Goal: Transaction & Acquisition: Purchase product/service

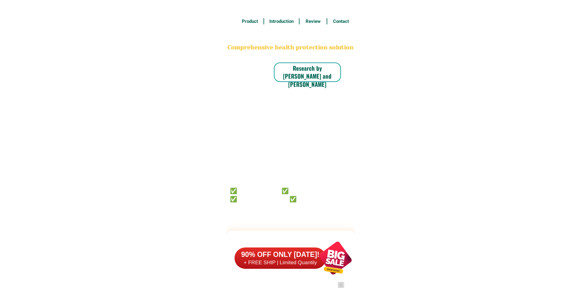
scroll to position [4742, 0]
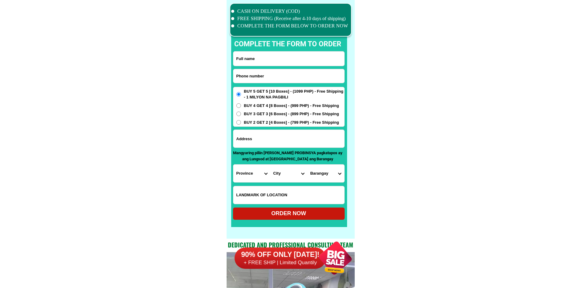
click at [273, 79] on input "Input phone_number" at bounding box center [288, 76] width 111 height 14
paste input "09399214776"
type input "09399214776"
click at [276, 60] on input "Input full_name" at bounding box center [288, 59] width 111 height 14
paste input "[PERSON_NAME]"
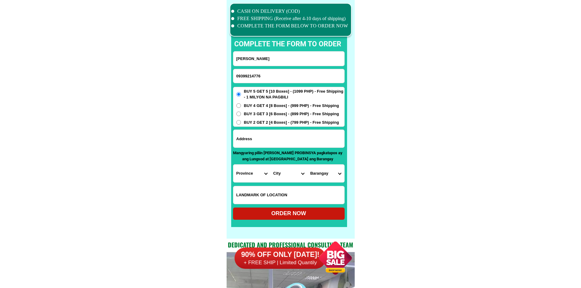
type input "[PERSON_NAME]"
click at [270, 142] on input "Input address" at bounding box center [288, 139] width 111 height 18
paste input "Brgy.[PERSON_NAME] Este Sitio Danlagan [GEOGRAPHIC_DATA],[GEOGRAPHIC_DATA]"
type input "Brgy.[PERSON_NAME] Este Sitio Danlagan [GEOGRAPHIC_DATA],[GEOGRAPHIC_DATA]"
click at [267, 116] on span "BUY 3 GET 3 [6 Boxes] - (899 PHP) - Free Shipping" at bounding box center [291, 114] width 95 height 6
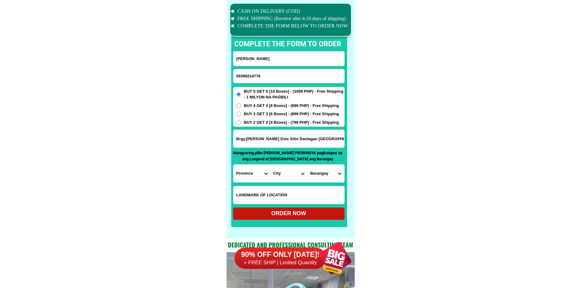
click at [241, 116] on input "BUY 3 GET 3 [6 Boxes] - (899 PHP) - Free Shipping" at bounding box center [238, 114] width 5 height 5
radio input "true"
click at [253, 176] on select "Province [GEOGRAPHIC_DATA] [GEOGRAPHIC_DATA] [GEOGRAPHIC_DATA] [GEOGRAPHIC_DATA…" at bounding box center [251, 174] width 37 height 18
select select "63_397"
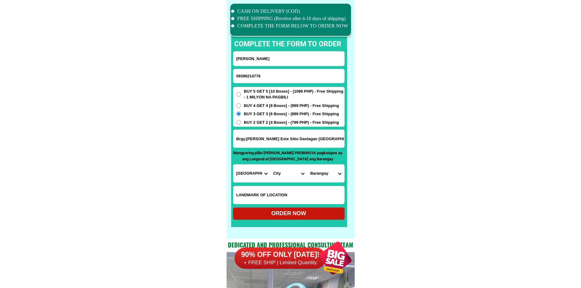
click at [286, 177] on select "City [GEOGRAPHIC_DATA] [GEOGRAPHIC_DATA] [GEOGRAPHIC_DATA] [GEOGRAPHIC_DATA] [G…" at bounding box center [288, 174] width 37 height 18
select select "63_3979331"
click at [270, 165] on select "City [GEOGRAPHIC_DATA] [GEOGRAPHIC_DATA] [GEOGRAPHIC_DATA] [GEOGRAPHIC_DATA] [G…" at bounding box center [288, 174] width 37 height 18
click at [326, 175] on select "Barangay Angeles Bacong Balungay Barangay 1 (pob.) Barangay 2 (pob.) Barangay 3…" at bounding box center [325, 174] width 37 height 18
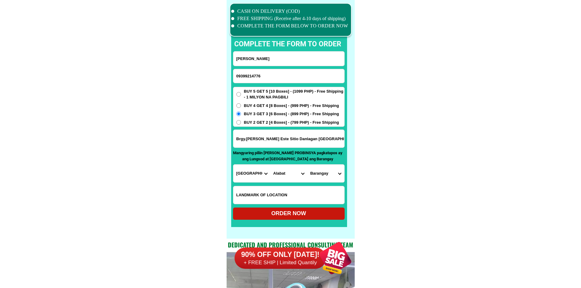
click at [326, 175] on select "Barangay Angeles Bacong Balungay Barangay 1 (pob.) Barangay 2 (pob.) Barangay 3…" at bounding box center [325, 174] width 37 height 18
select select "63_39793312604"
click at [311, 210] on div "ORDER NOW" at bounding box center [289, 214] width 112 height 12
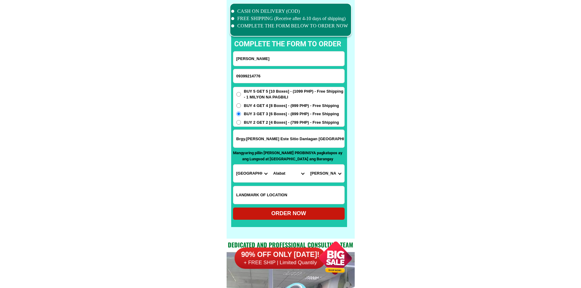
radio input "true"
click at [279, 74] on input "Input phone_number" at bounding box center [288, 76] width 111 height 14
paste input "09685684234"
type input "09685684234"
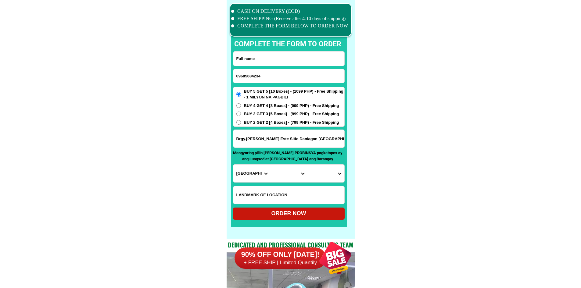
click at [278, 62] on input "Input full_name" at bounding box center [288, 59] width 111 height 14
paste input "[PERSON_NAME]"
type input "[PERSON_NAME]"
click at [262, 140] on input "Brgy.[PERSON_NAME] Este Sitio Danlagan [GEOGRAPHIC_DATA],[GEOGRAPHIC_DATA]" at bounding box center [288, 139] width 111 height 18
paste input "[PERSON_NAME] ,Brgy. [PERSON_NAME][GEOGRAPHIC_DATA]"
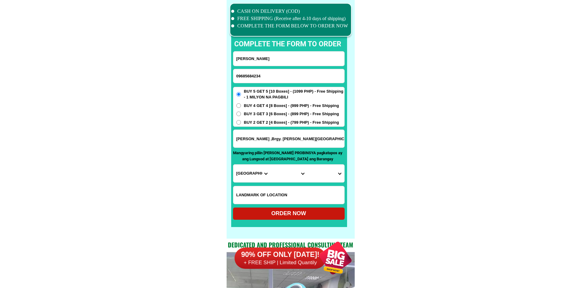
type input "[PERSON_NAME] ,Brgy. [PERSON_NAME][GEOGRAPHIC_DATA]"
click at [265, 113] on span "BUY 3 GET 3 [6 Boxes] - (899 PHP) - Free Shipping" at bounding box center [291, 114] width 95 height 6
click at [241, 113] on input "BUY 3 GET 3 [6 Boxes] - (899 PHP) - Free Shipping" at bounding box center [238, 114] width 5 height 5
radio input "true"
click at [243, 175] on select "Province [GEOGRAPHIC_DATA] [GEOGRAPHIC_DATA] [GEOGRAPHIC_DATA] [GEOGRAPHIC_DATA…" at bounding box center [251, 174] width 37 height 18
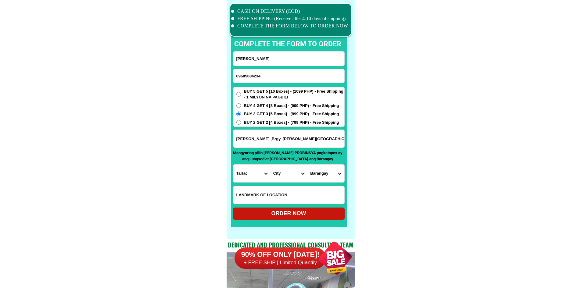
click at [282, 136] on input "[PERSON_NAME] ,Brgy. [PERSON_NAME][GEOGRAPHIC_DATA]" at bounding box center [288, 139] width 111 height 18
click at [241, 168] on select "Province [GEOGRAPHIC_DATA] [GEOGRAPHIC_DATA] [GEOGRAPHIC_DATA] [GEOGRAPHIC_DATA…" at bounding box center [251, 174] width 37 height 18
select select "63_32"
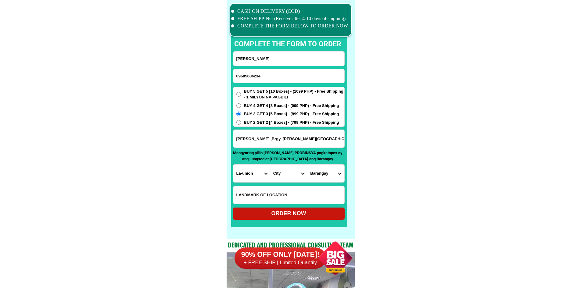
click at [295, 171] on select "City Agoo Aringay Bacnotan Bagulin Balaoan [PERSON_NAME] [GEOGRAPHIC_DATA] Caba…" at bounding box center [288, 174] width 37 height 18
select select "63_32729"
click at [329, 174] on select "Barangay Amallapay [PERSON_NAME][GEOGRAPHIC_DATA] [GEOGRAPHIC_DATA] sur [GEOGRA…" at bounding box center [325, 174] width 37 height 18
select select "63_3272937796"
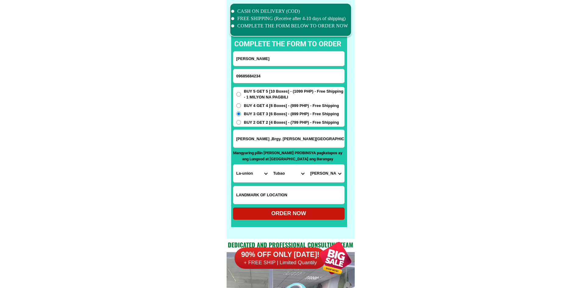
click at [317, 218] on div "ORDER NOW" at bounding box center [289, 214] width 112 height 12
type input "[PERSON_NAME] ,Brgy. [PERSON_NAME][GEOGRAPHIC_DATA]"
radio input "true"
